Goal: Information Seeking & Learning: Learn about a topic

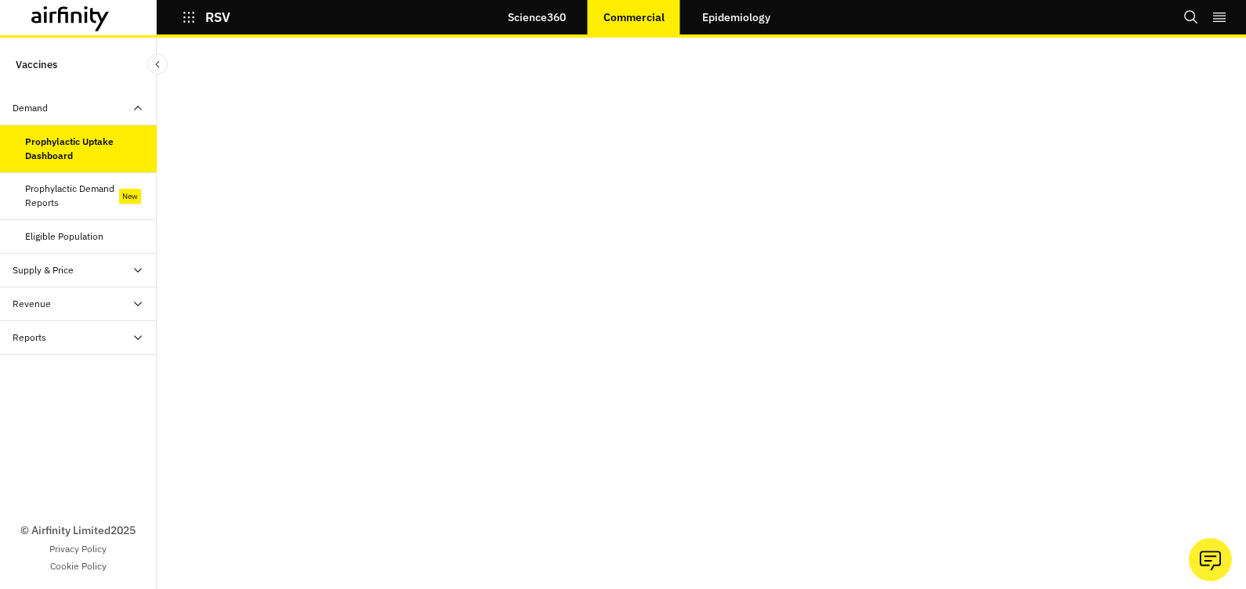
click at [184, 16] on icon "button" at bounding box center [189, 17] width 14 height 14
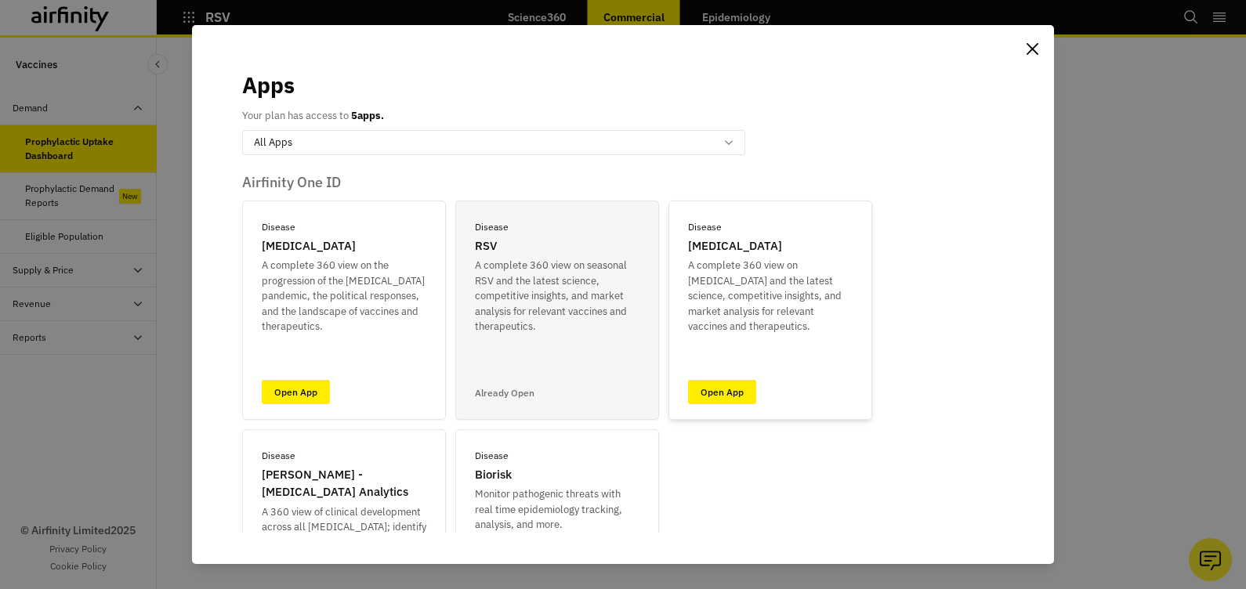
click at [723, 274] on p "A complete 360 view on seasonal Influenza and the latest science, competitive i…" at bounding box center [770, 296] width 165 height 77
click at [723, 387] on link "Open App" at bounding box center [722, 392] width 68 height 24
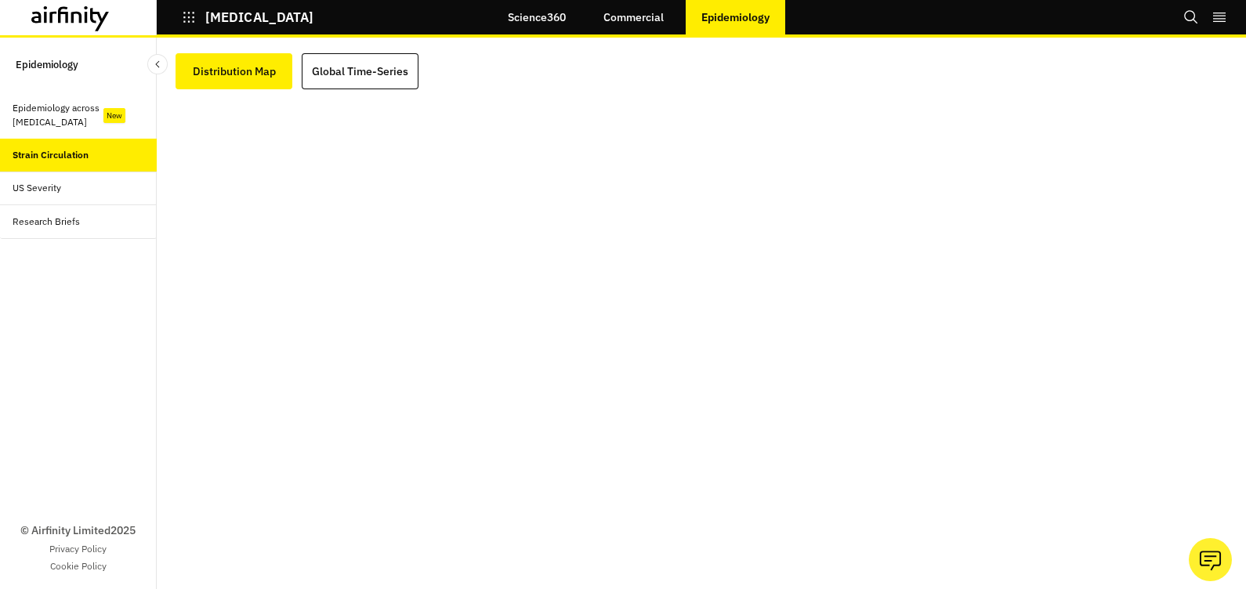
click at [38, 194] on div "US Severity" at bounding box center [37, 188] width 49 height 14
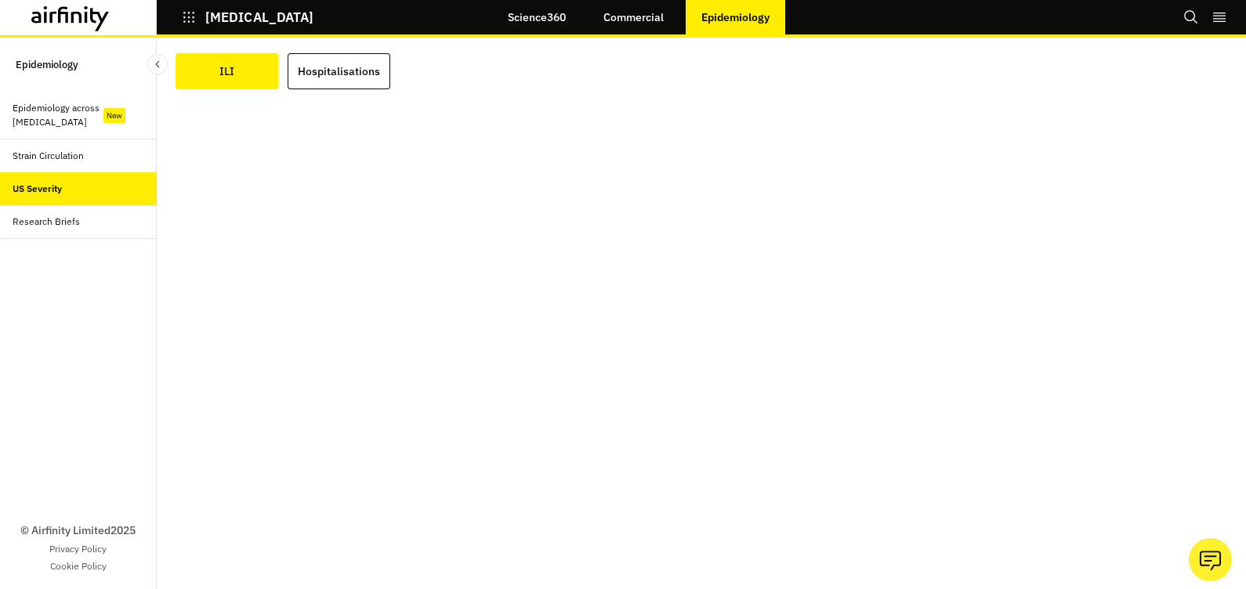
click at [34, 159] on div "Strain Circulation" at bounding box center [48, 156] width 71 height 14
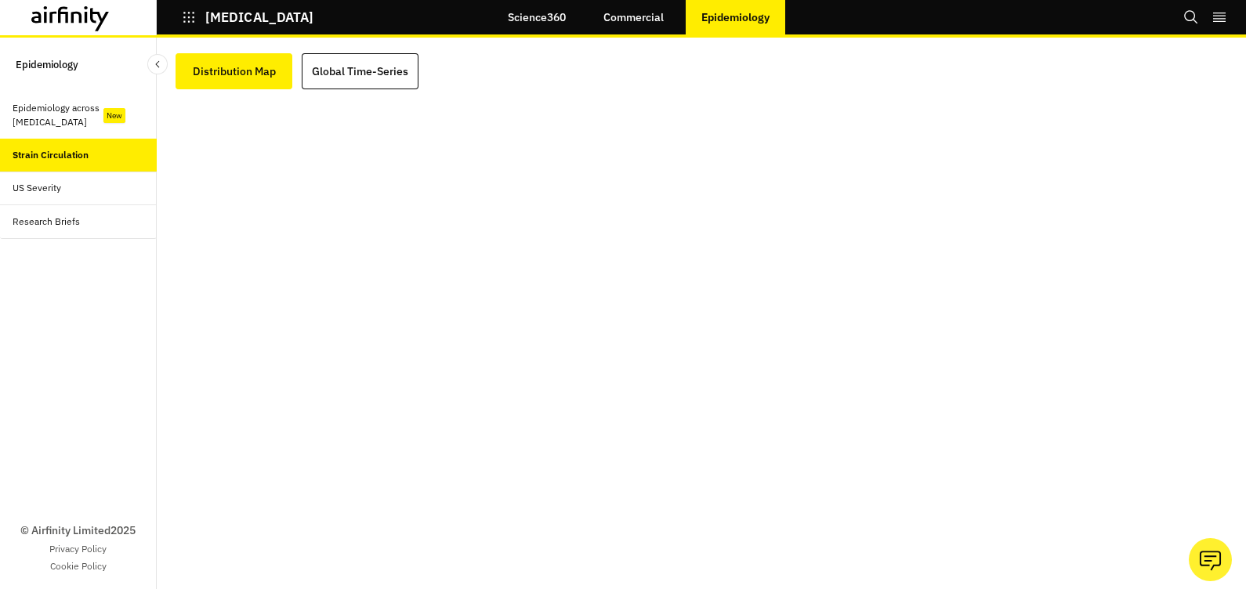
click at [621, 22] on link "Commercial" at bounding box center [634, 17] width 92 height 38
